Goal: Navigation & Orientation: Understand site structure

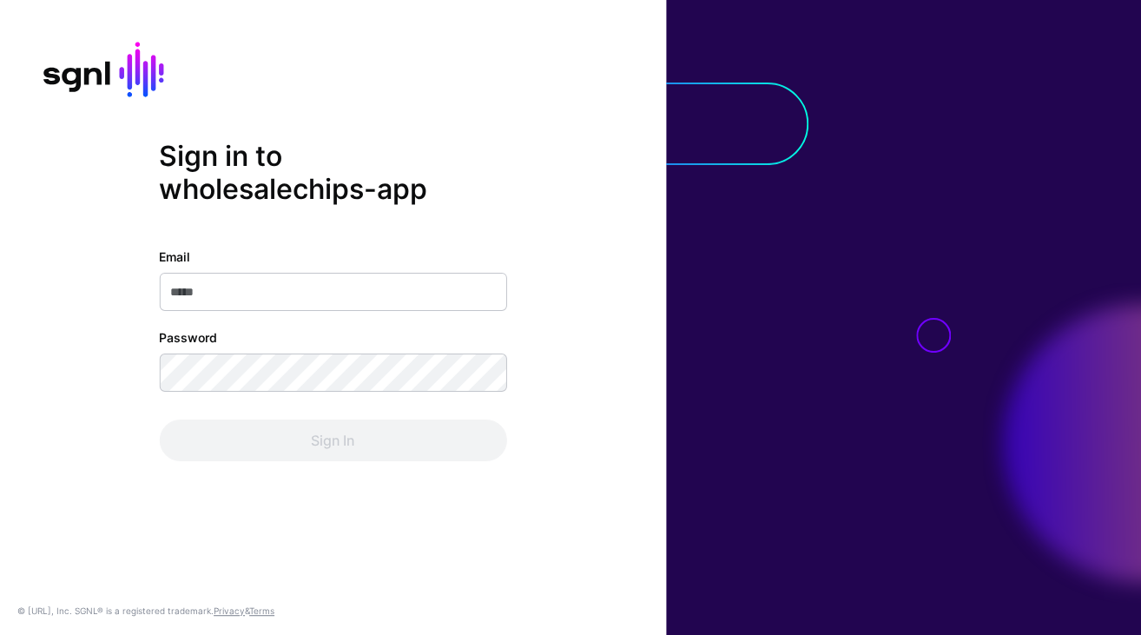
click at [330, 259] on div "Email" at bounding box center [332, 278] width 347 height 63
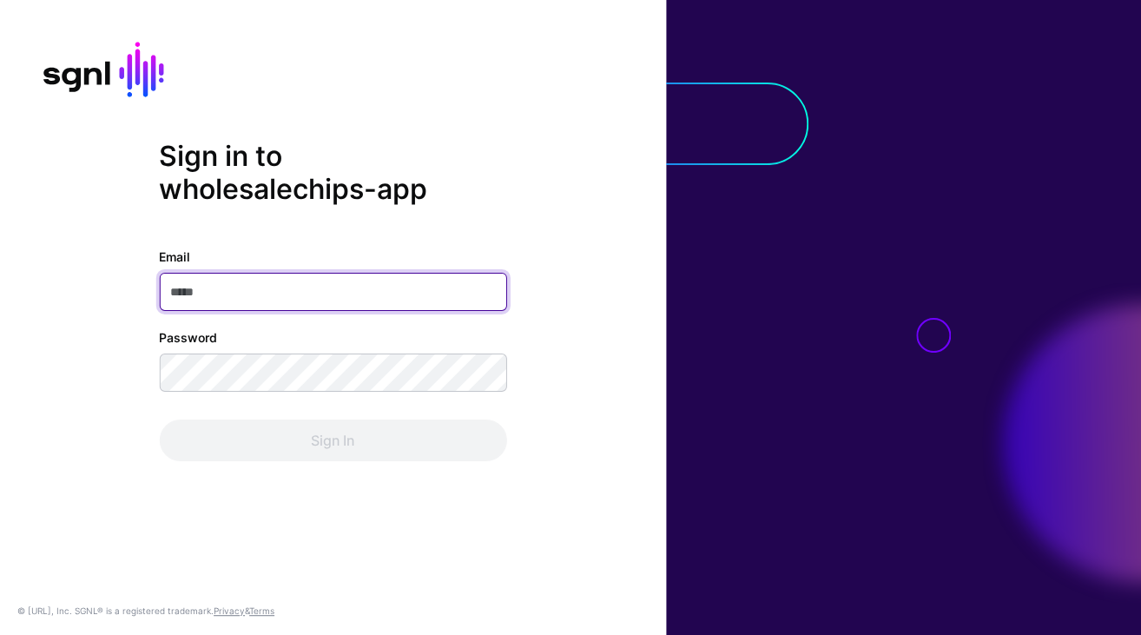
click at [333, 285] on input "Email" at bounding box center [332, 292] width 347 height 38
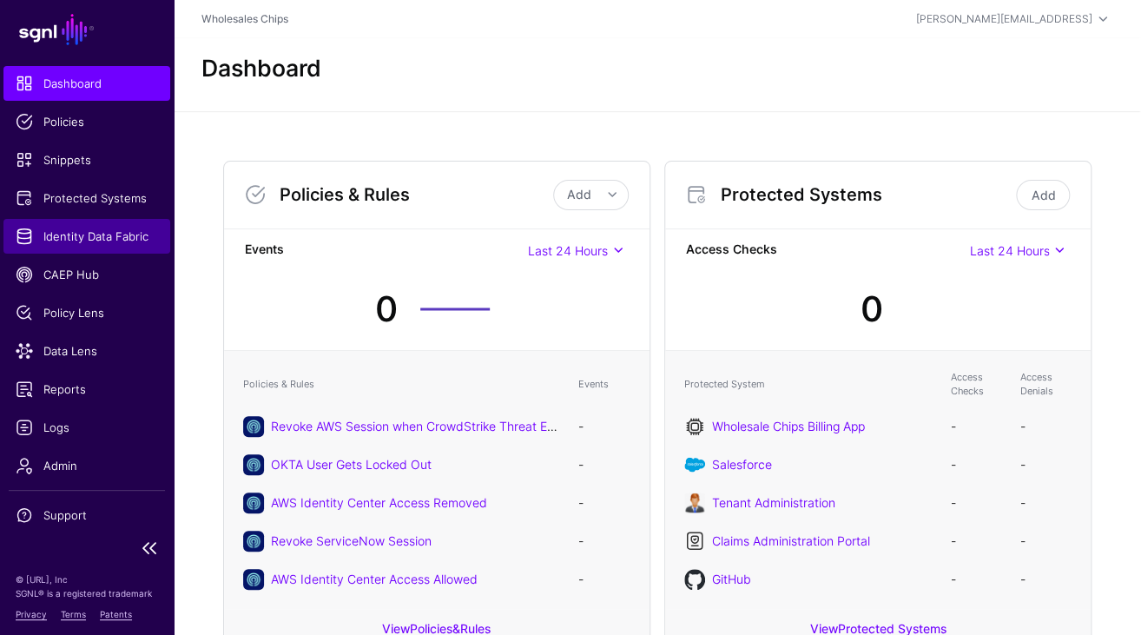
click at [76, 234] on span "Identity Data Fabric" at bounding box center [87, 235] width 142 height 17
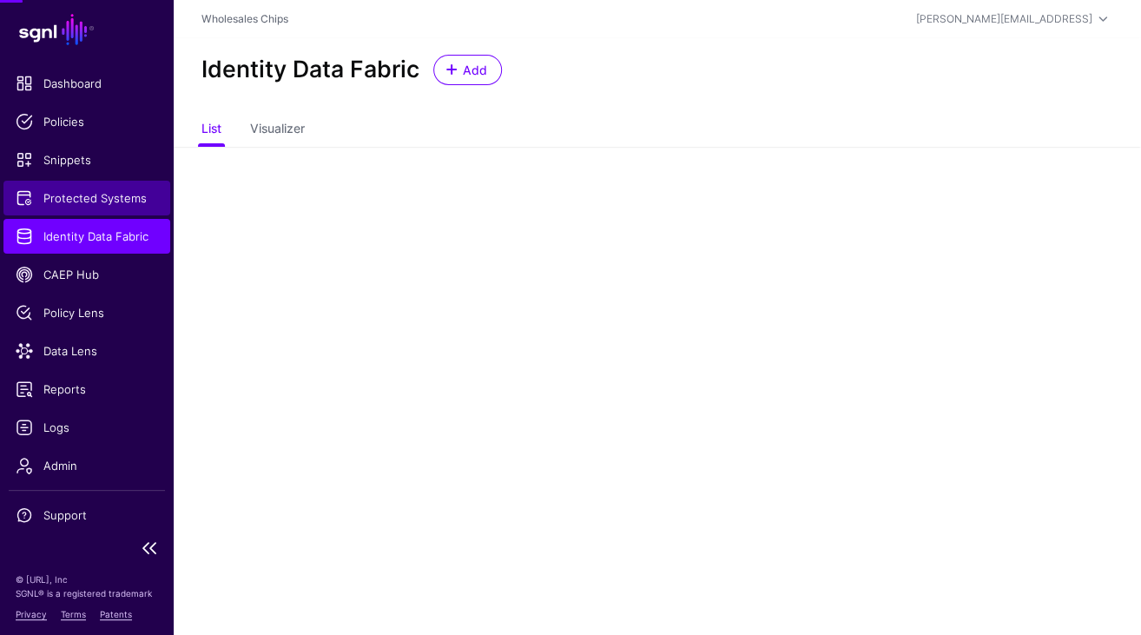
click at [111, 181] on link "Protected Systems" at bounding box center [86, 198] width 167 height 35
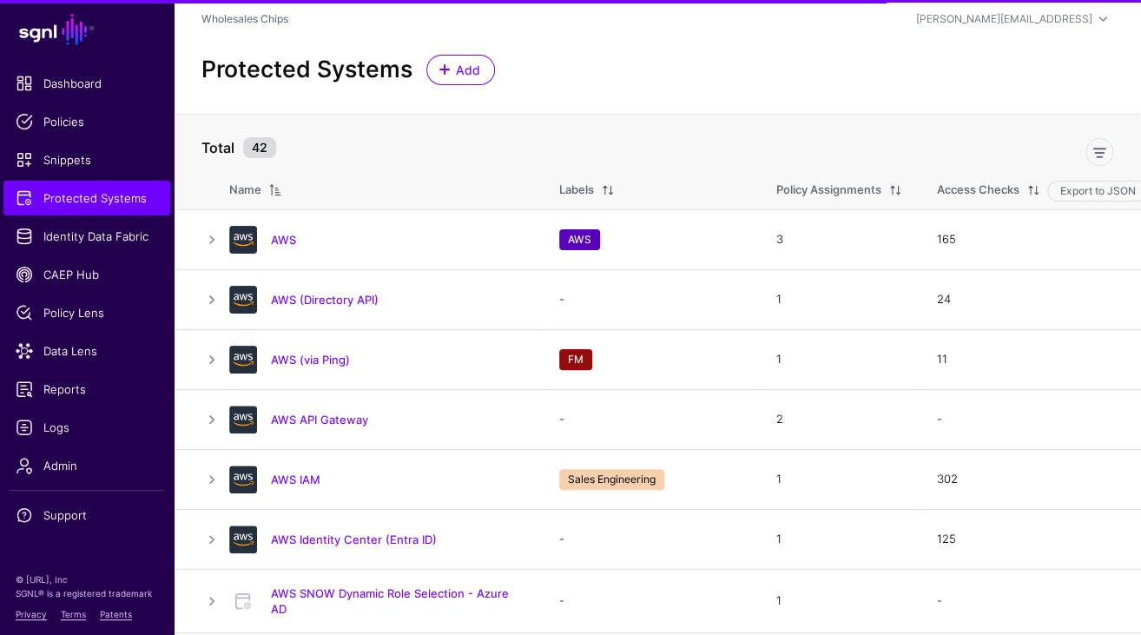
click at [363, 543] on link "AWS Identity Center (Entra ID)" at bounding box center [354, 539] width 166 height 14
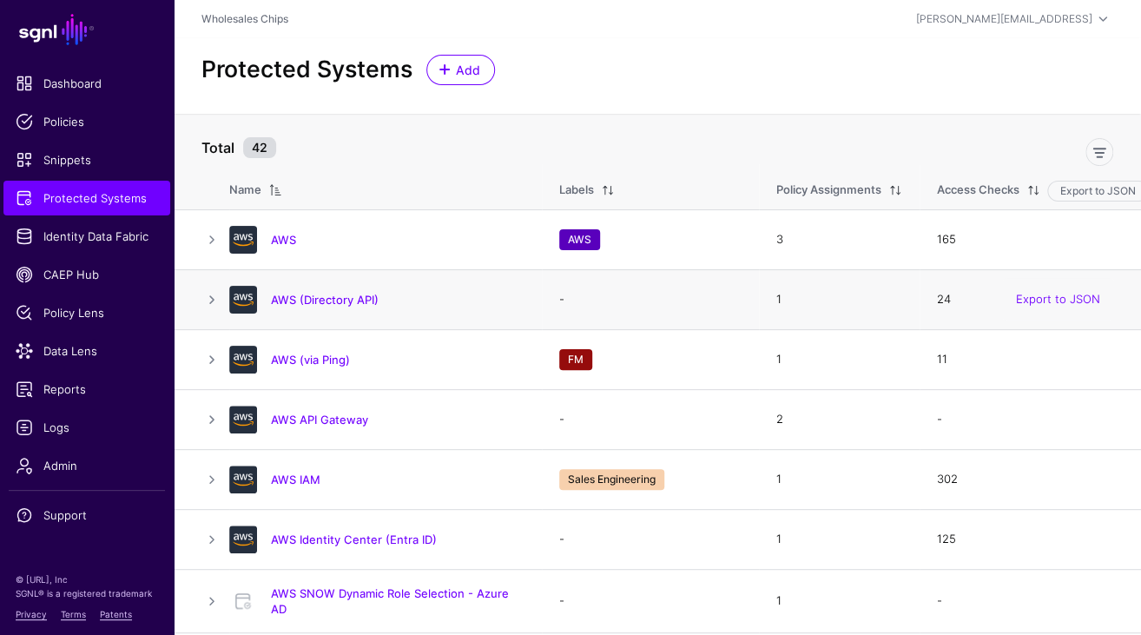
click at [348, 309] on div "AWS (Directory API)" at bounding box center [376, 300] width 309 height 28
click at [348, 299] on link "AWS (Directory API)" at bounding box center [325, 300] width 108 height 14
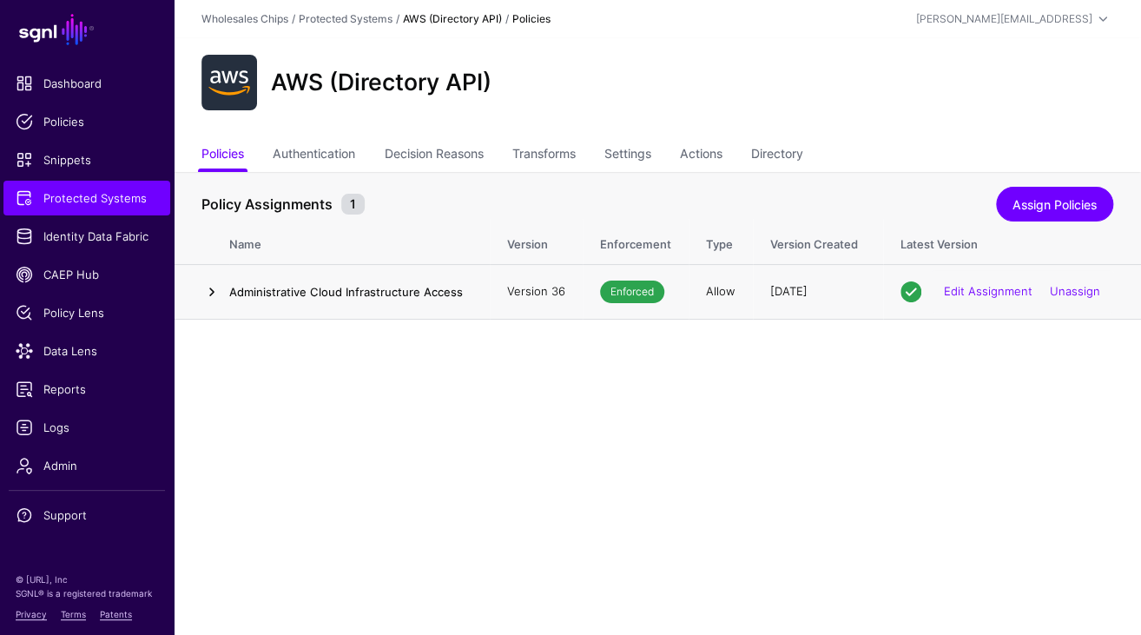
click at [208, 292] on link at bounding box center [211, 291] width 21 height 21
